Goal: Task Accomplishment & Management: Use online tool/utility

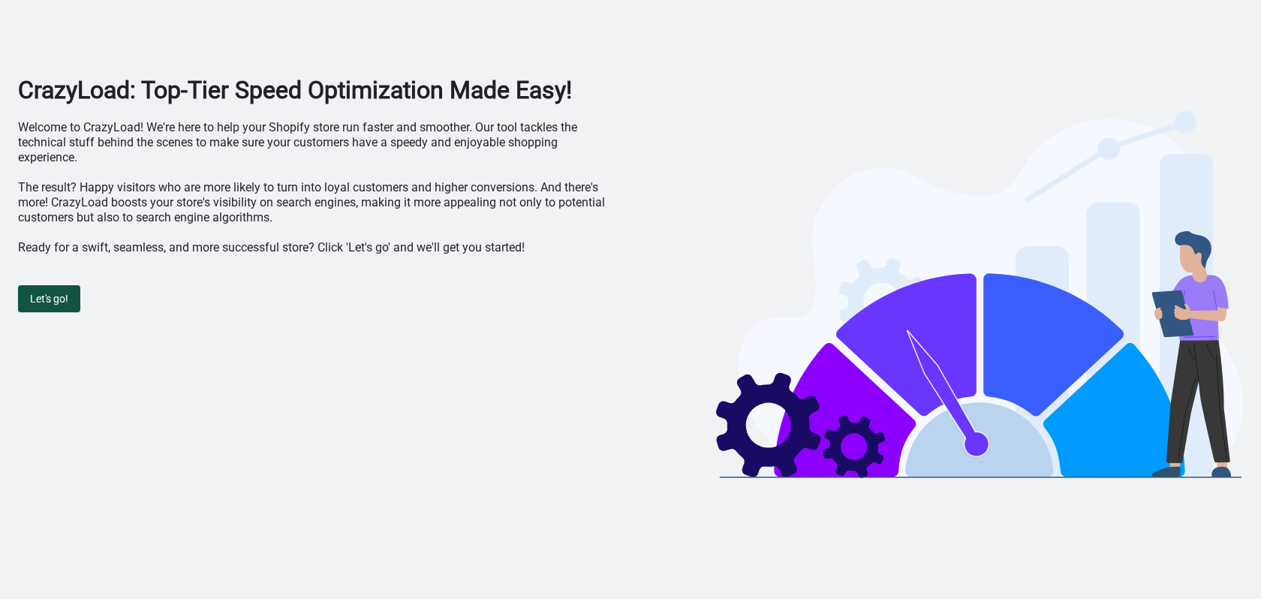
click at [41, 306] on button "Let's go!" at bounding box center [49, 298] width 62 height 27
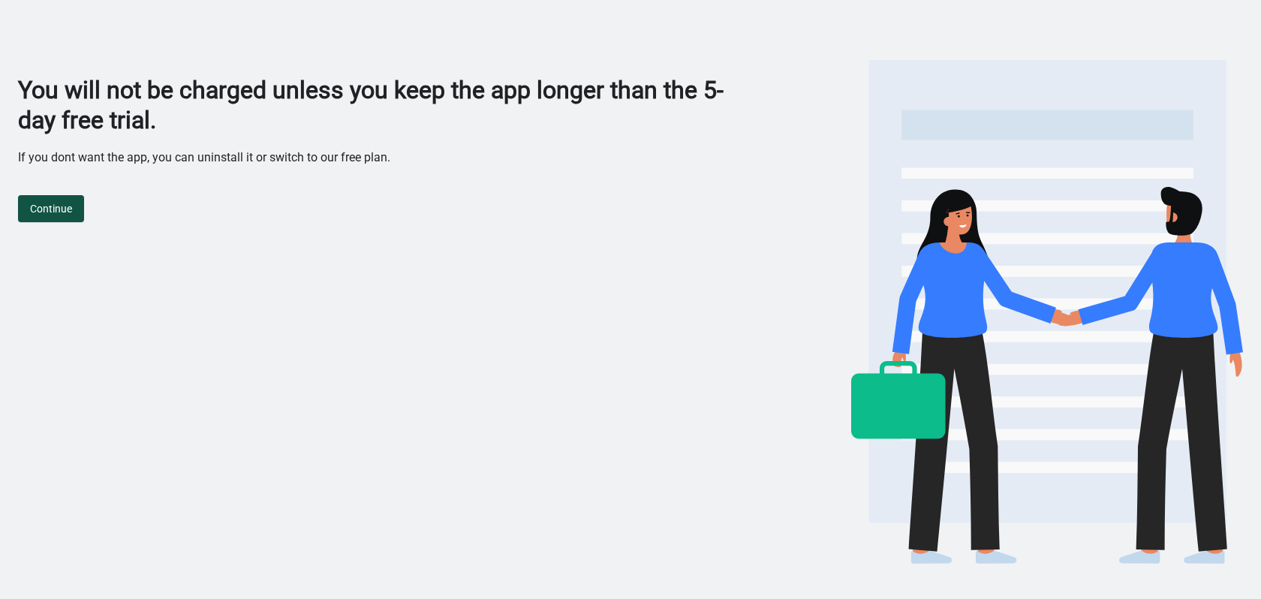
click at [47, 218] on button "Continue" at bounding box center [51, 208] width 66 height 27
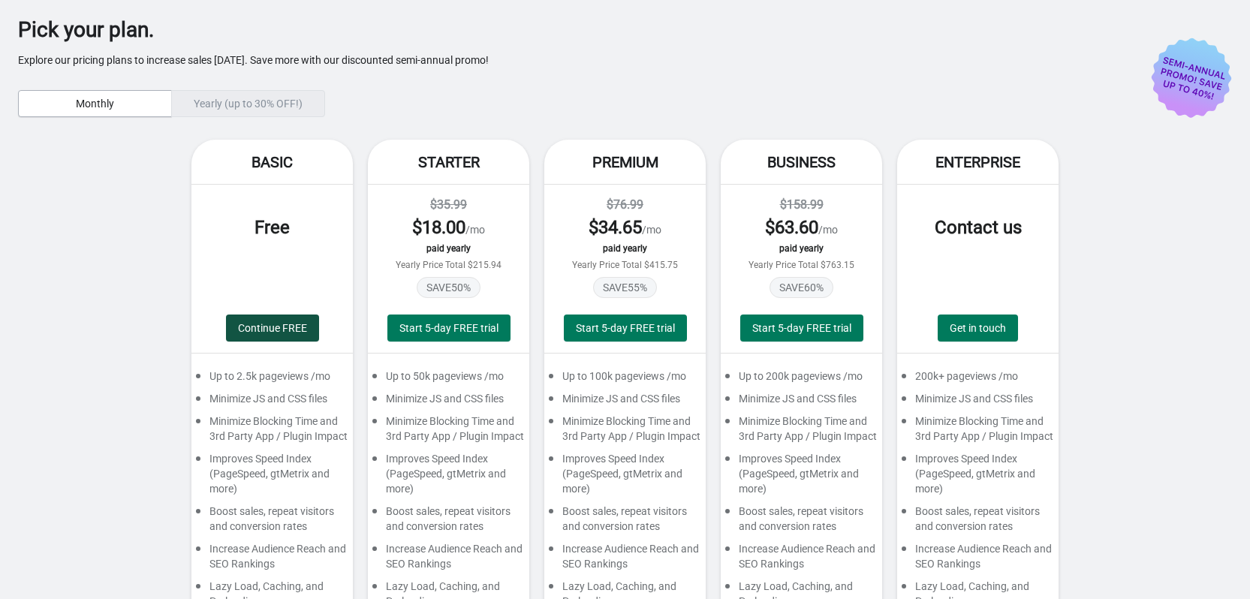
click at [265, 323] on span "Continue FREE" at bounding box center [272, 328] width 69 height 12
